Goal: Find specific page/section: Find specific page/section

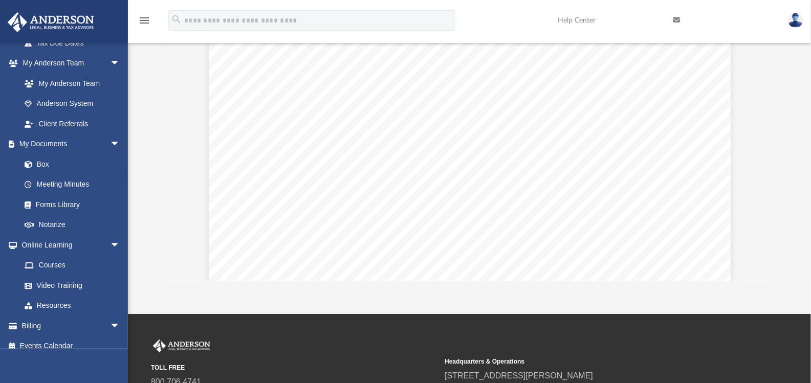
scroll to position [91939, 0]
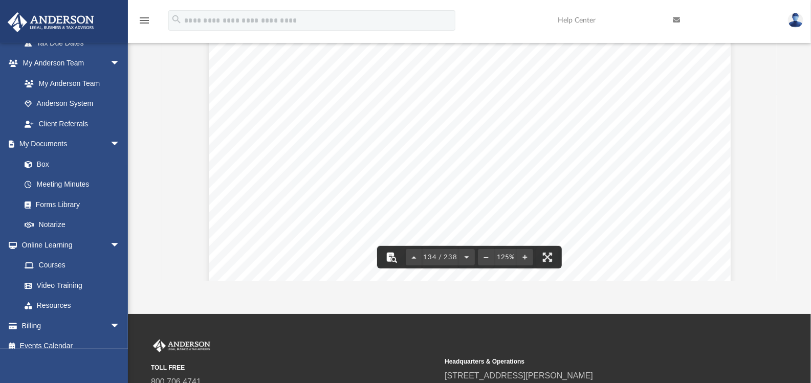
click at [392, 258] on button "File preview" at bounding box center [391, 257] width 23 height 23
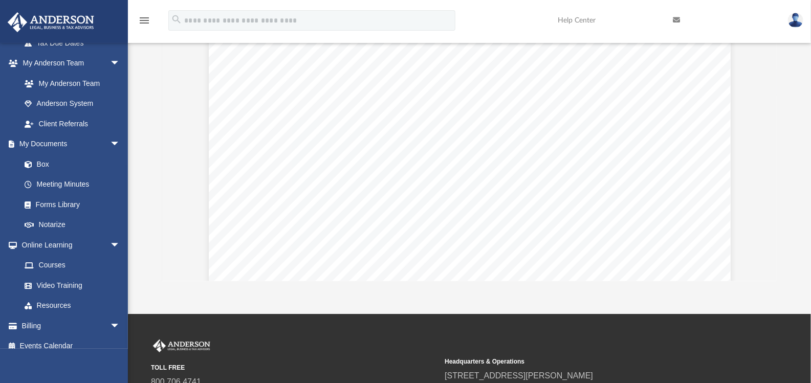
scroll to position [104018, 0]
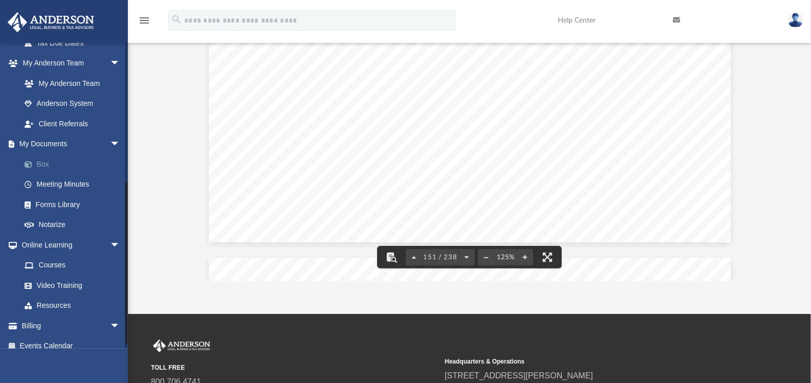
click at [49, 168] on link "Box" at bounding box center [74, 164] width 121 height 20
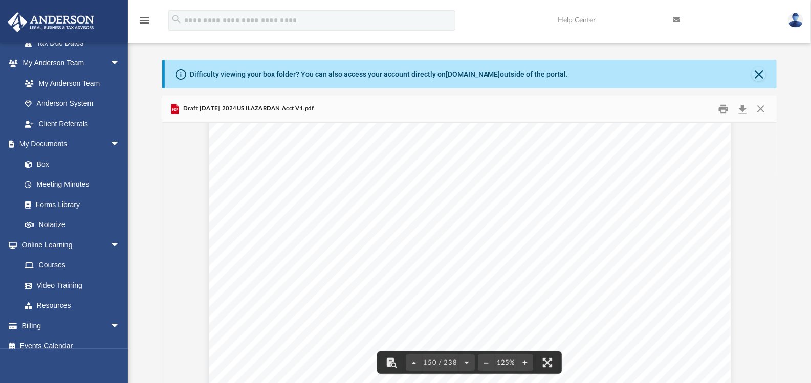
scroll to position [0, 0]
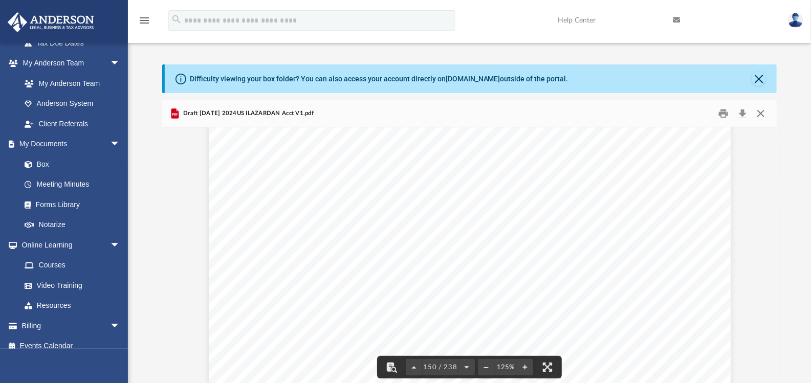
click at [755, 110] on button "Close" at bounding box center [760, 114] width 18 height 16
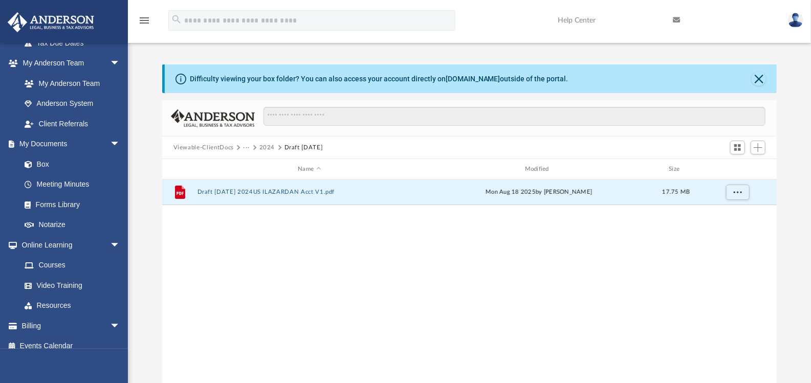
click at [266, 149] on button "2024" at bounding box center [267, 147] width 16 height 9
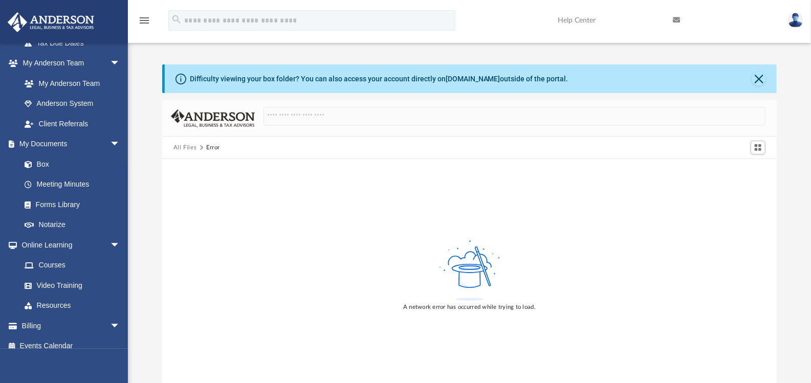
click at [176, 150] on button "All Files" at bounding box center [185, 147] width 24 height 9
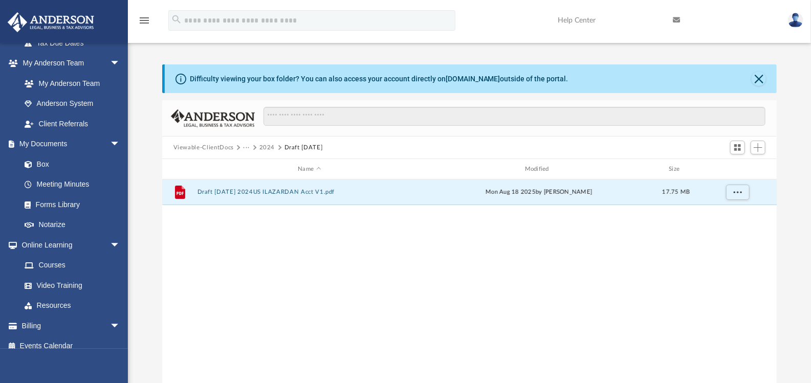
scroll to position [225, 607]
click at [56, 242] on link "Online Learning arrow_drop_down" at bounding box center [71, 245] width 128 height 20
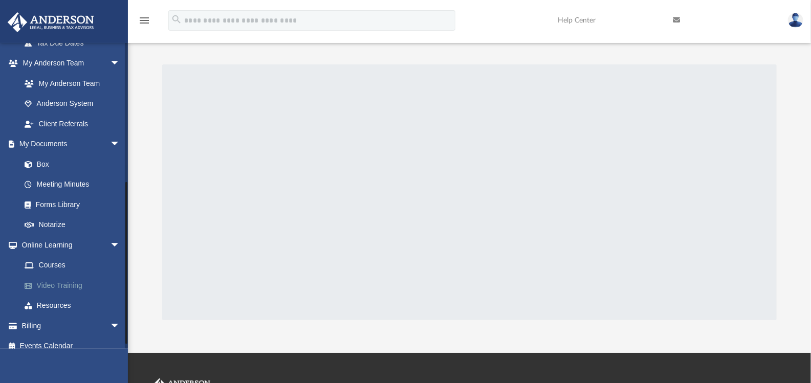
scroll to position [264, 0]
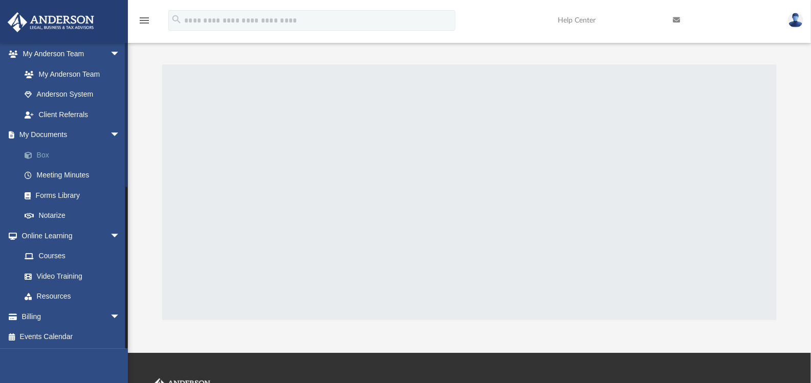
click at [40, 156] on link "Box" at bounding box center [74, 155] width 121 height 20
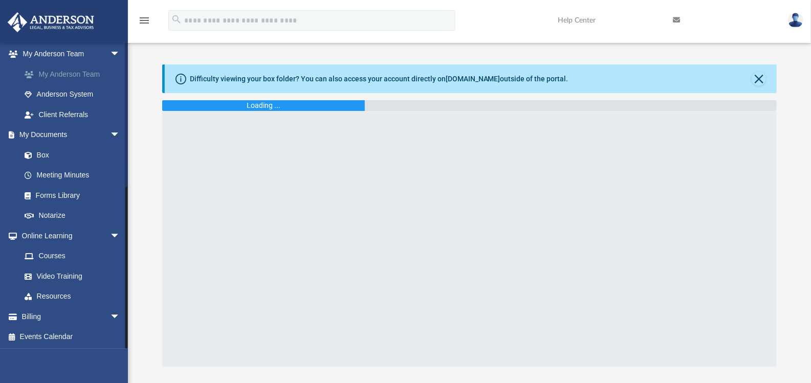
click at [64, 72] on link "My Anderson Team" at bounding box center [74, 74] width 121 height 20
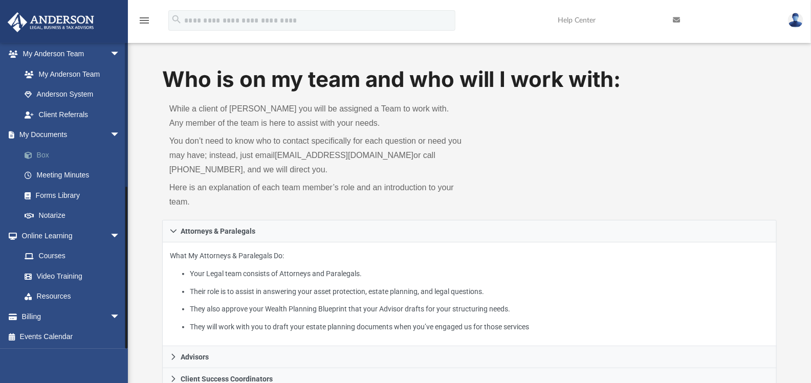
click at [51, 151] on link "Box" at bounding box center [74, 155] width 121 height 20
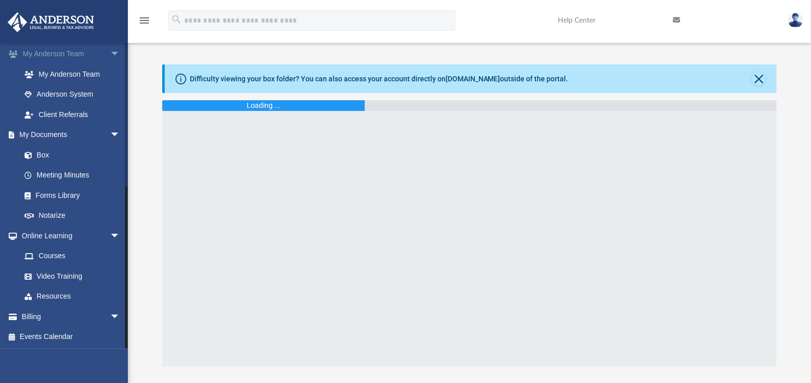
click at [44, 55] on link "My [PERSON_NAME] Team arrow_drop_down" at bounding box center [71, 54] width 128 height 20
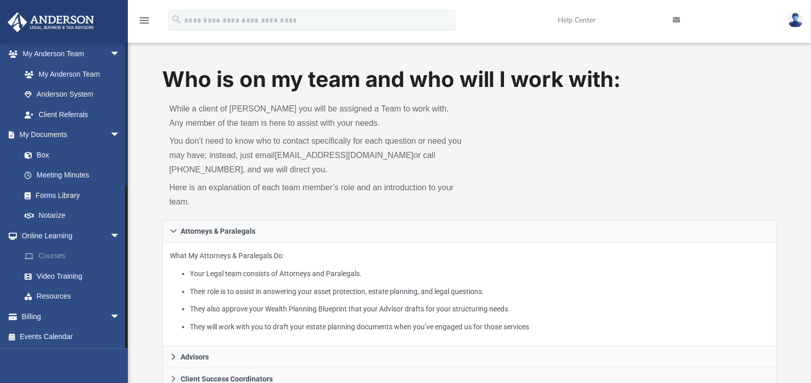
click at [54, 250] on link "Courses" at bounding box center [74, 256] width 121 height 20
click at [54, 233] on link "Online Learning arrow_drop_down" at bounding box center [71, 236] width 128 height 20
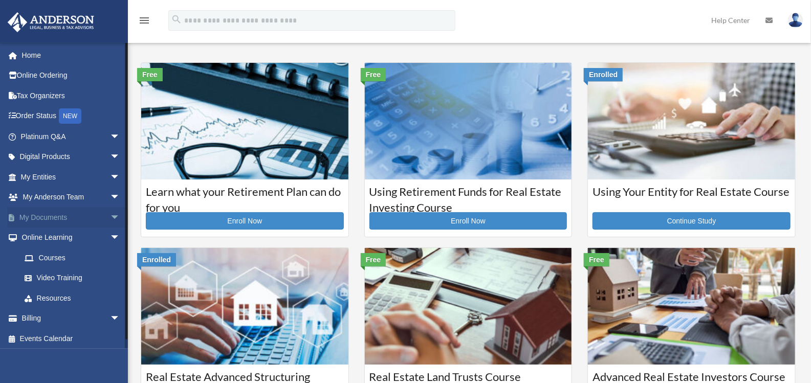
click at [51, 224] on link "My Documents arrow_drop_down" at bounding box center [71, 217] width 128 height 20
click at [110, 220] on span "arrow_drop_down" at bounding box center [120, 217] width 20 height 21
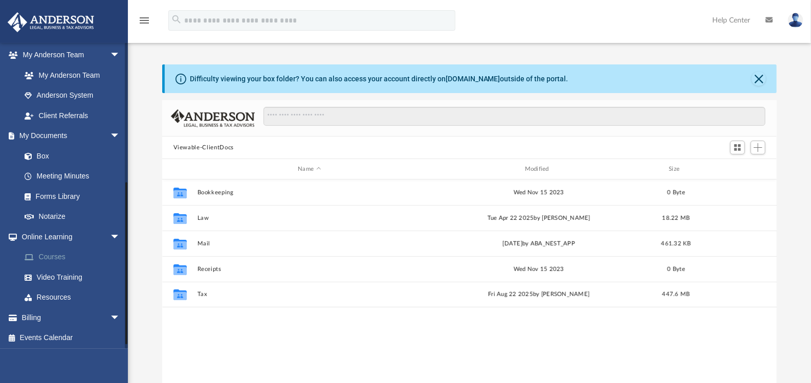
scroll to position [264, 0]
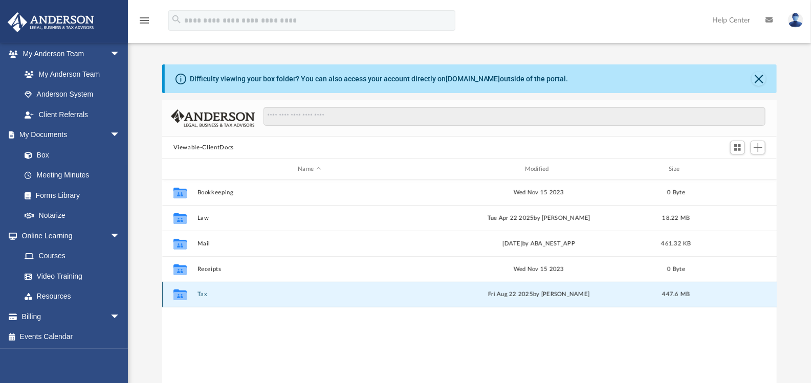
click at [204, 294] on button "Tax" at bounding box center [309, 294] width 225 height 7
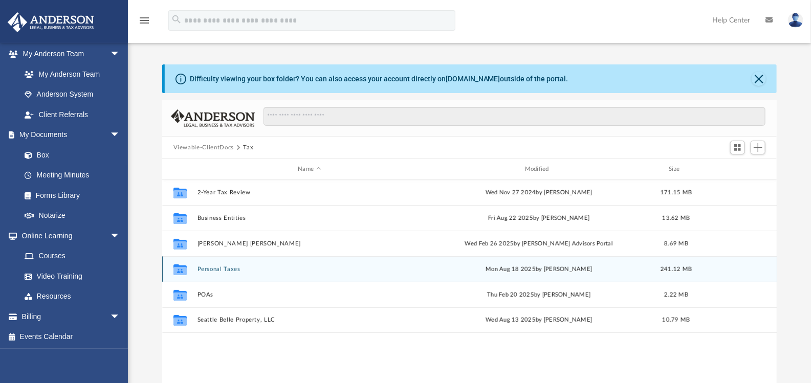
click at [219, 266] on button "Personal Taxes" at bounding box center [309, 269] width 225 height 7
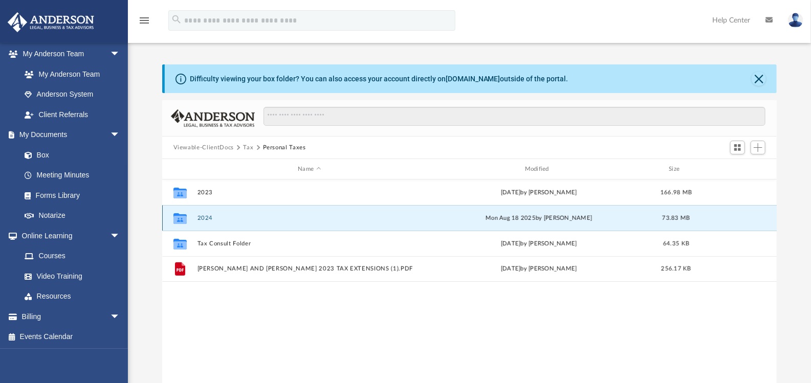
click at [207, 217] on button "2024" at bounding box center [309, 218] width 225 height 7
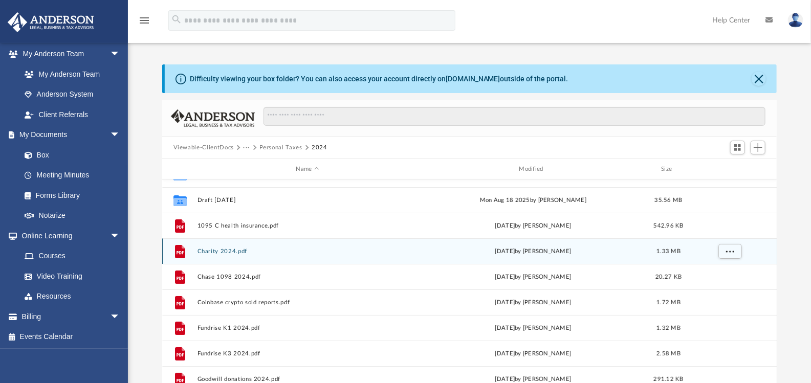
scroll to position [0, 0]
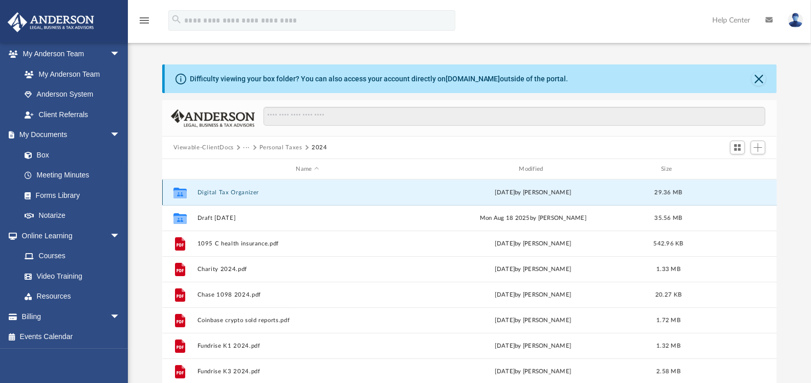
click at [228, 193] on button "Digital Tax Organizer" at bounding box center [307, 192] width 221 height 7
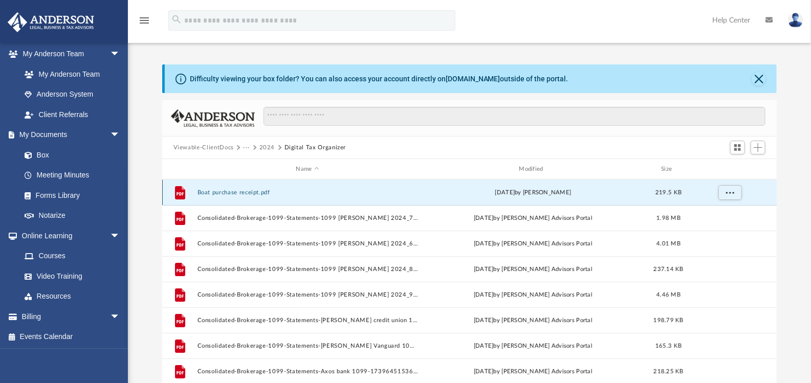
click at [237, 194] on button "Boat purchase receipt.pdf" at bounding box center [307, 192] width 221 height 7
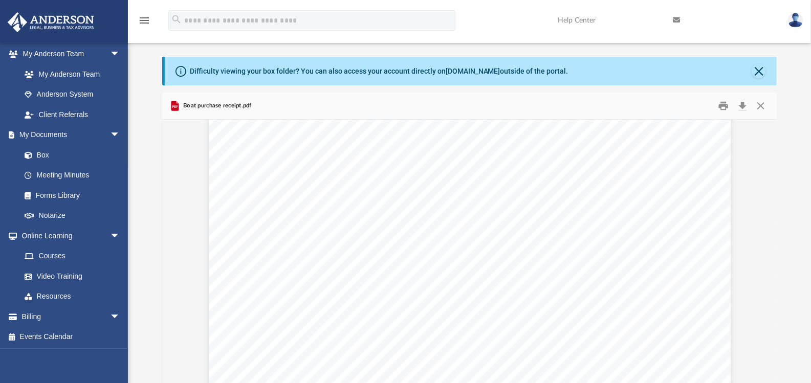
scroll to position [153, 0]
click at [762, 107] on button "Close" at bounding box center [760, 106] width 18 height 16
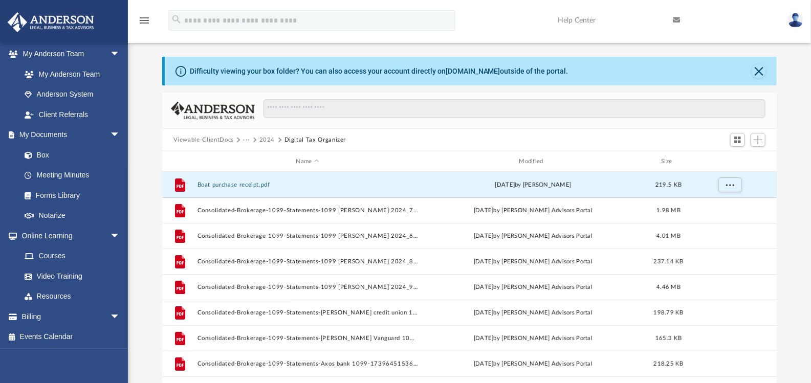
click at [265, 141] on button "2024" at bounding box center [267, 140] width 16 height 9
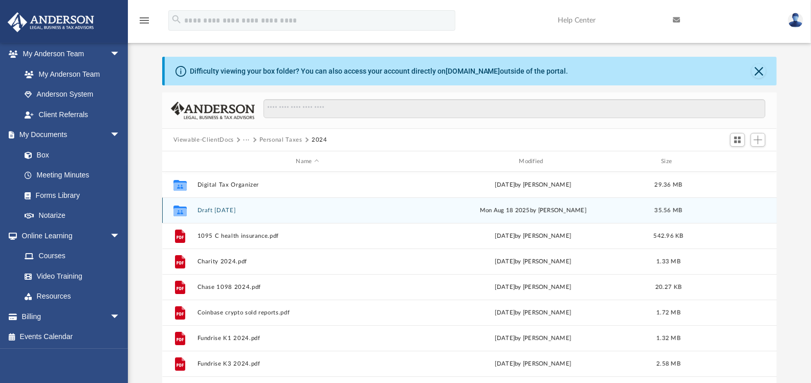
click at [220, 212] on button "Draft [DATE]" at bounding box center [307, 210] width 221 height 7
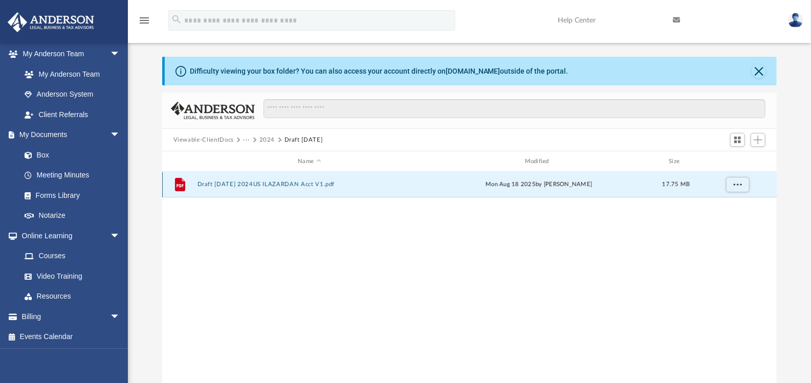
click at [321, 185] on button "Draft [DATE] 2024US ILAZARDAN Acct V1.pdf" at bounding box center [309, 184] width 225 height 7
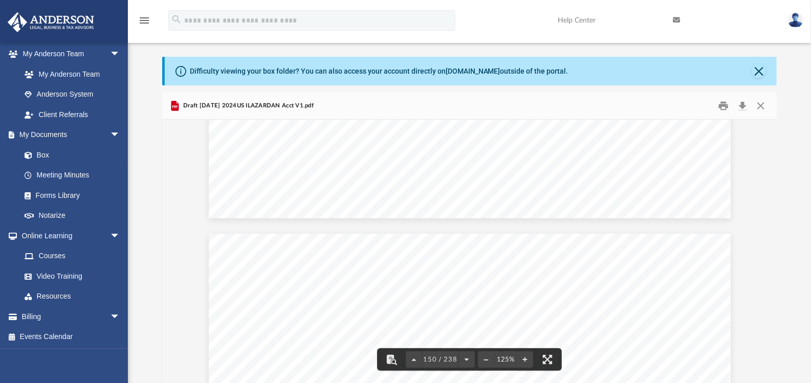
scroll to position [102767, 0]
